Goal: Check status: Check status

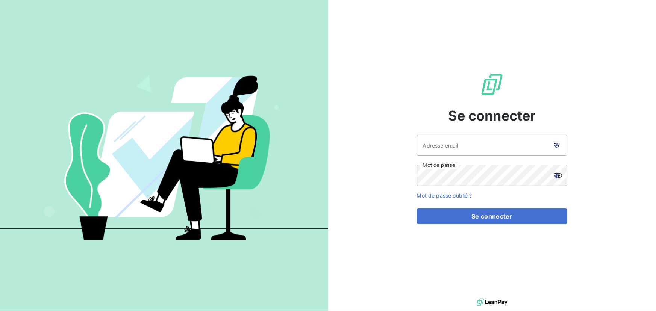
click at [560, 144] on div at bounding box center [557, 145] width 21 height 21
type input "[EMAIL_ADDRESS][DOMAIN_NAME]"
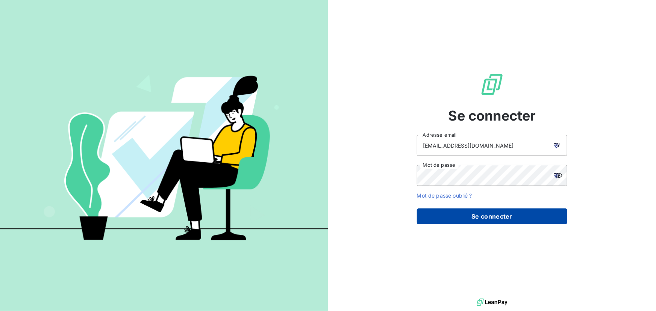
click at [493, 218] on button "Se connecter" at bounding box center [492, 217] width 150 height 16
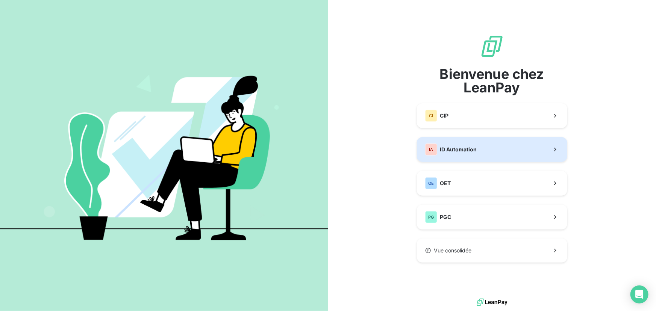
click at [463, 149] on span "ID Automation" at bounding box center [458, 150] width 37 height 8
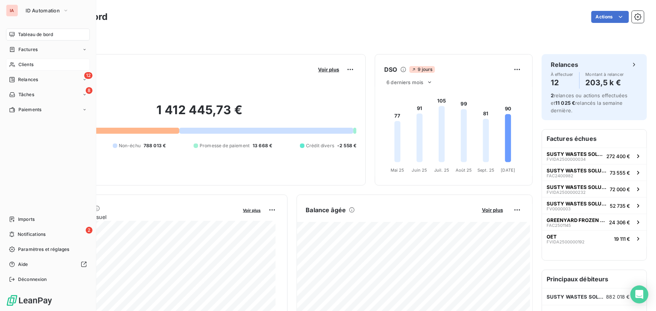
click at [20, 64] on span "Clients" at bounding box center [25, 64] width 15 height 7
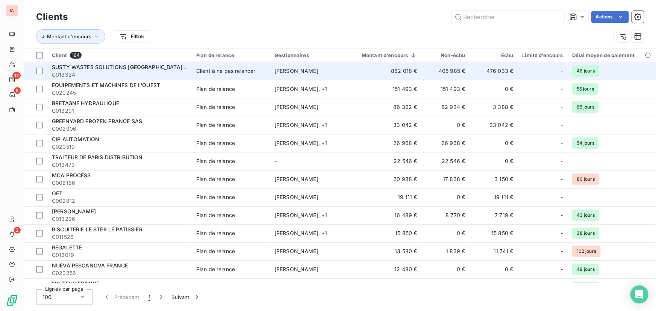
click at [138, 68] on span "SUSTY WASTES SOLUTIONS [GEOGRAPHIC_DATA] (SWS FRANCE)" at bounding box center [137, 67] width 171 height 6
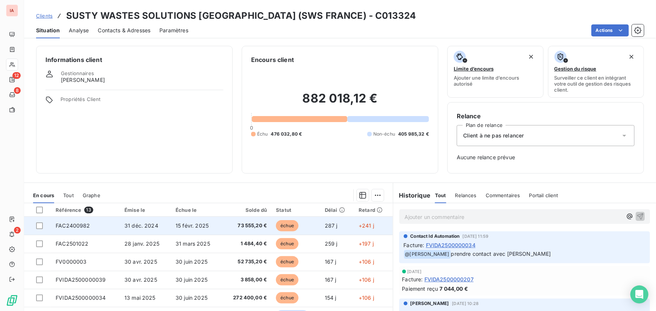
click at [251, 226] on span "73 555,20 €" at bounding box center [246, 226] width 41 height 8
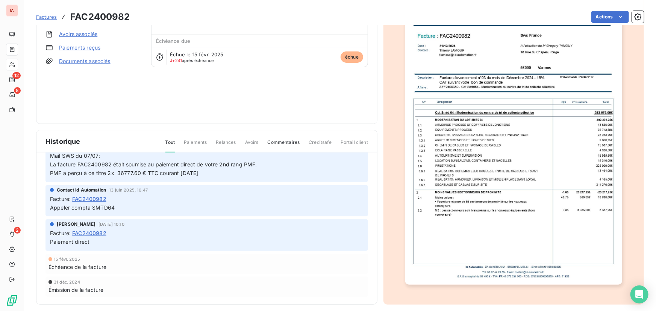
scroll to position [76, 0]
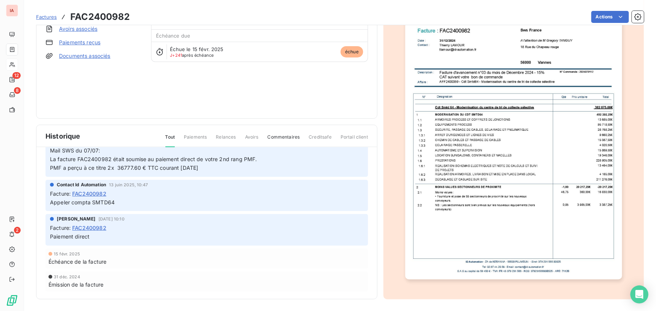
click at [516, 199] on img "button" at bounding box center [513, 127] width 217 height 306
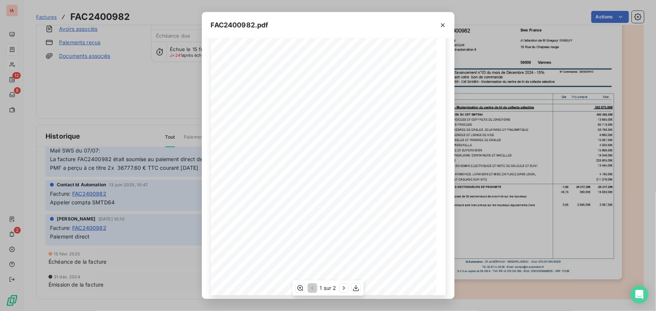
scroll to position [76, 0]
click at [343, 288] on icon "button" at bounding box center [344, 289] width 8 height 8
click at [310, 290] on icon "button" at bounding box center [312, 289] width 8 height 8
click at [342, 285] on icon "button" at bounding box center [344, 289] width 8 height 8
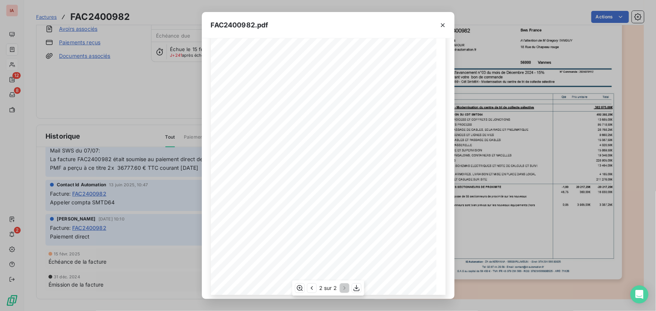
scroll to position [76, 0]
click at [443, 24] on icon "button" at bounding box center [443, 25] width 8 height 8
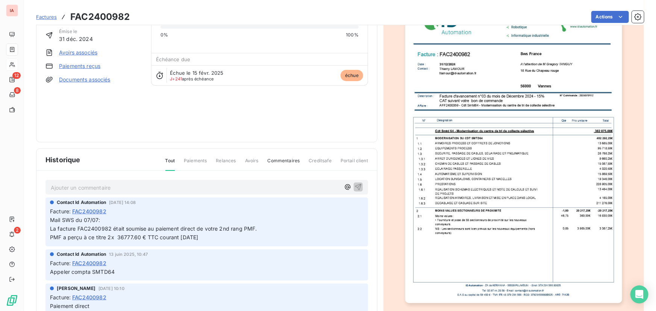
scroll to position [42, 0]
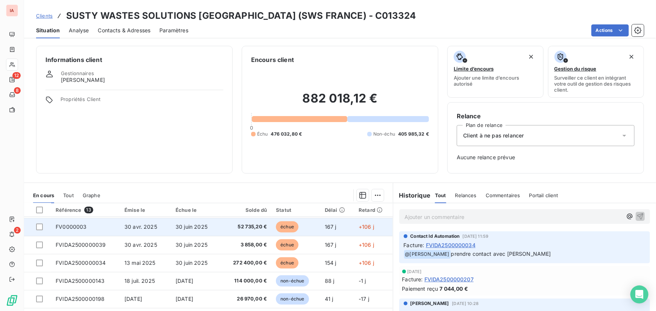
scroll to position [103, 0]
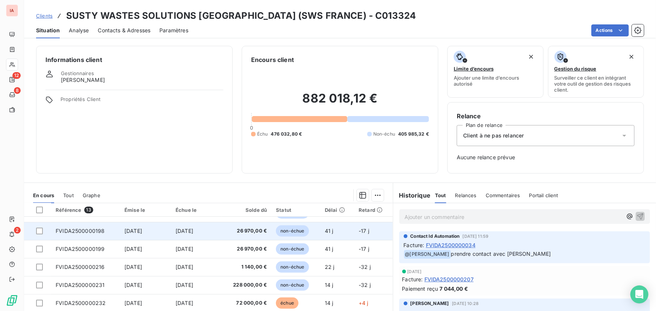
click at [135, 230] on span "[DATE]" at bounding box center [133, 231] width 18 height 6
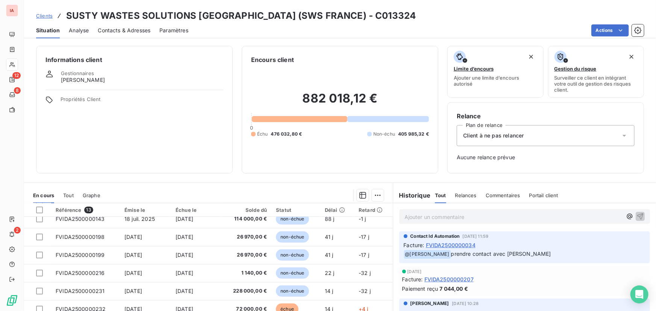
scroll to position [103, 0]
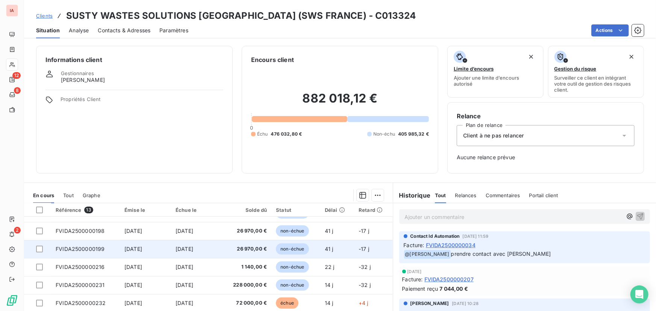
click at [142, 250] on span "[DATE]" at bounding box center [133, 249] width 18 height 6
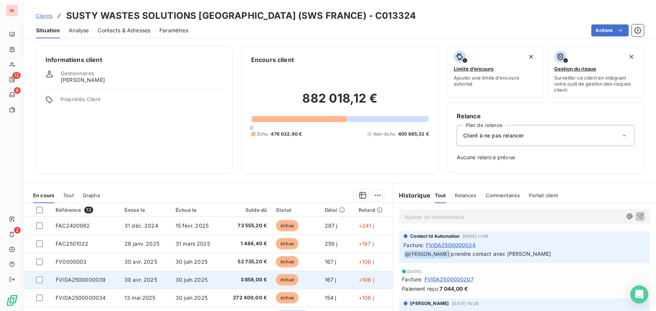
scroll to position [103, 0]
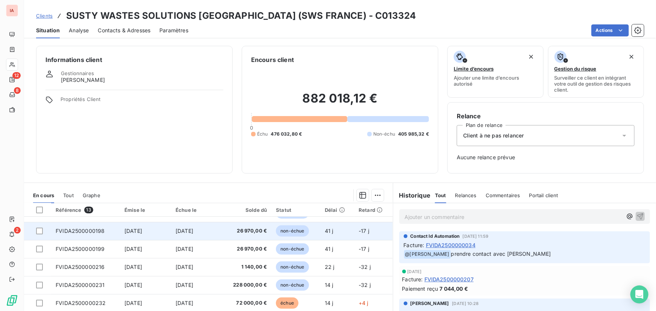
click at [138, 231] on span "[DATE]" at bounding box center [133, 231] width 18 height 6
